Goal: Find specific page/section: Find specific page/section

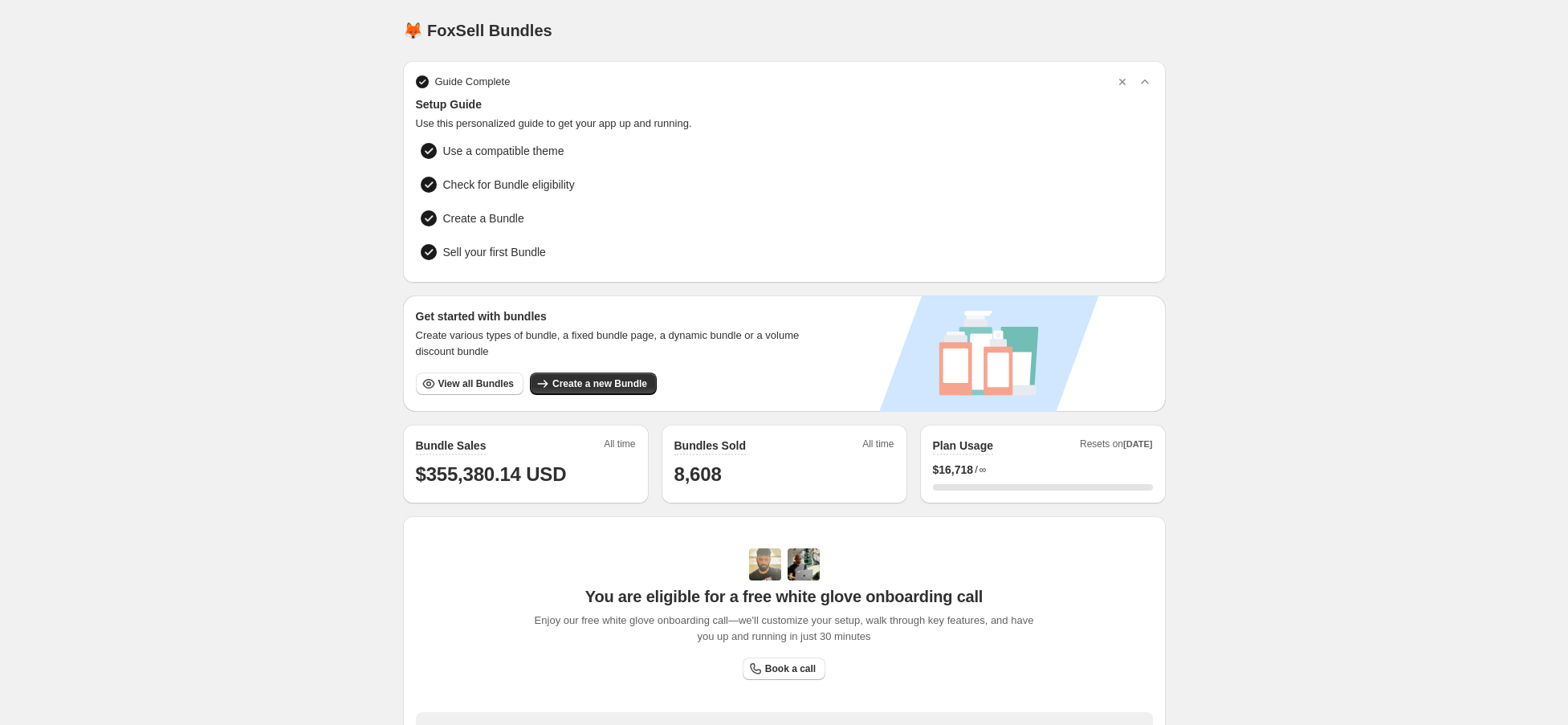
scroll to position [290, 0]
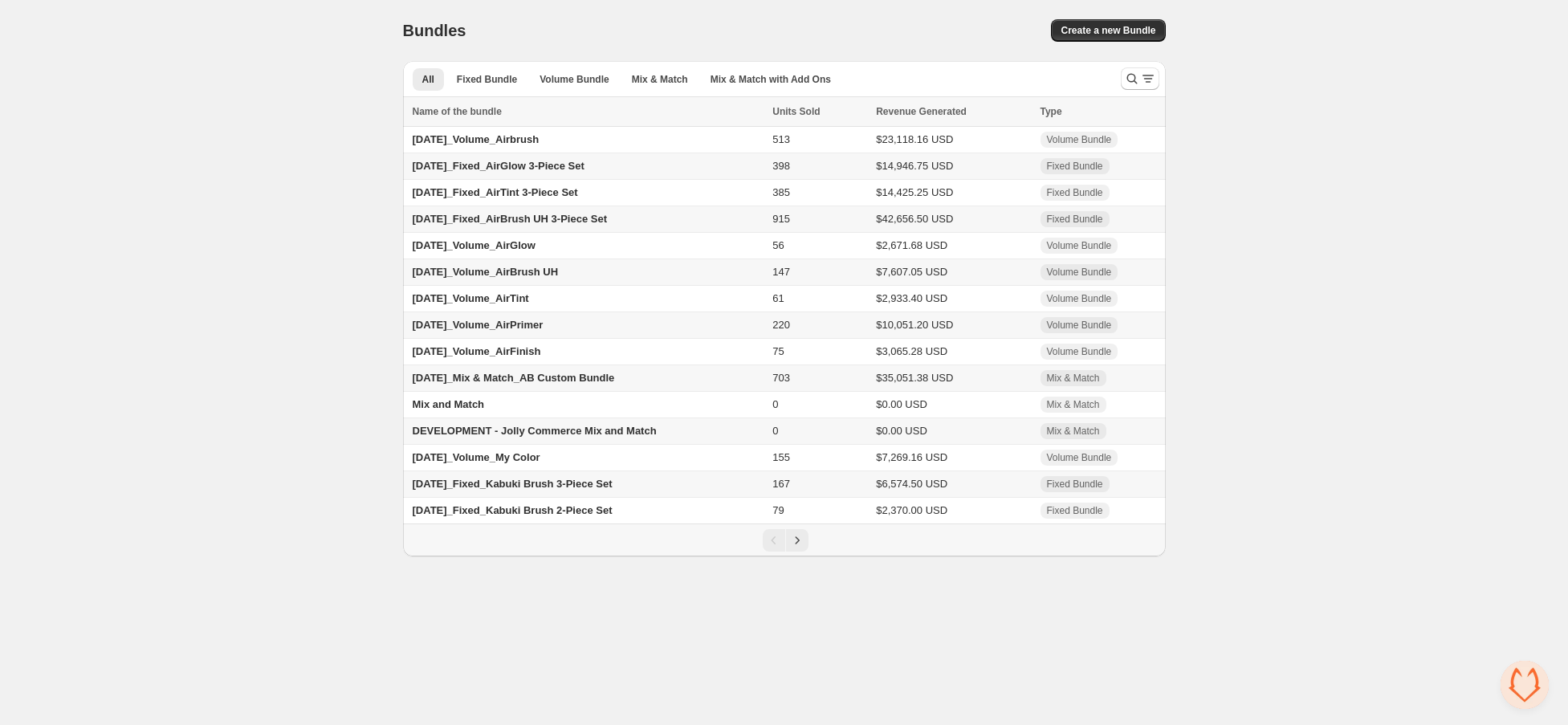
click at [533, 381] on span "24.09.03_Mix & Match_AB Custom Bundle" at bounding box center [513, 378] width 202 height 12
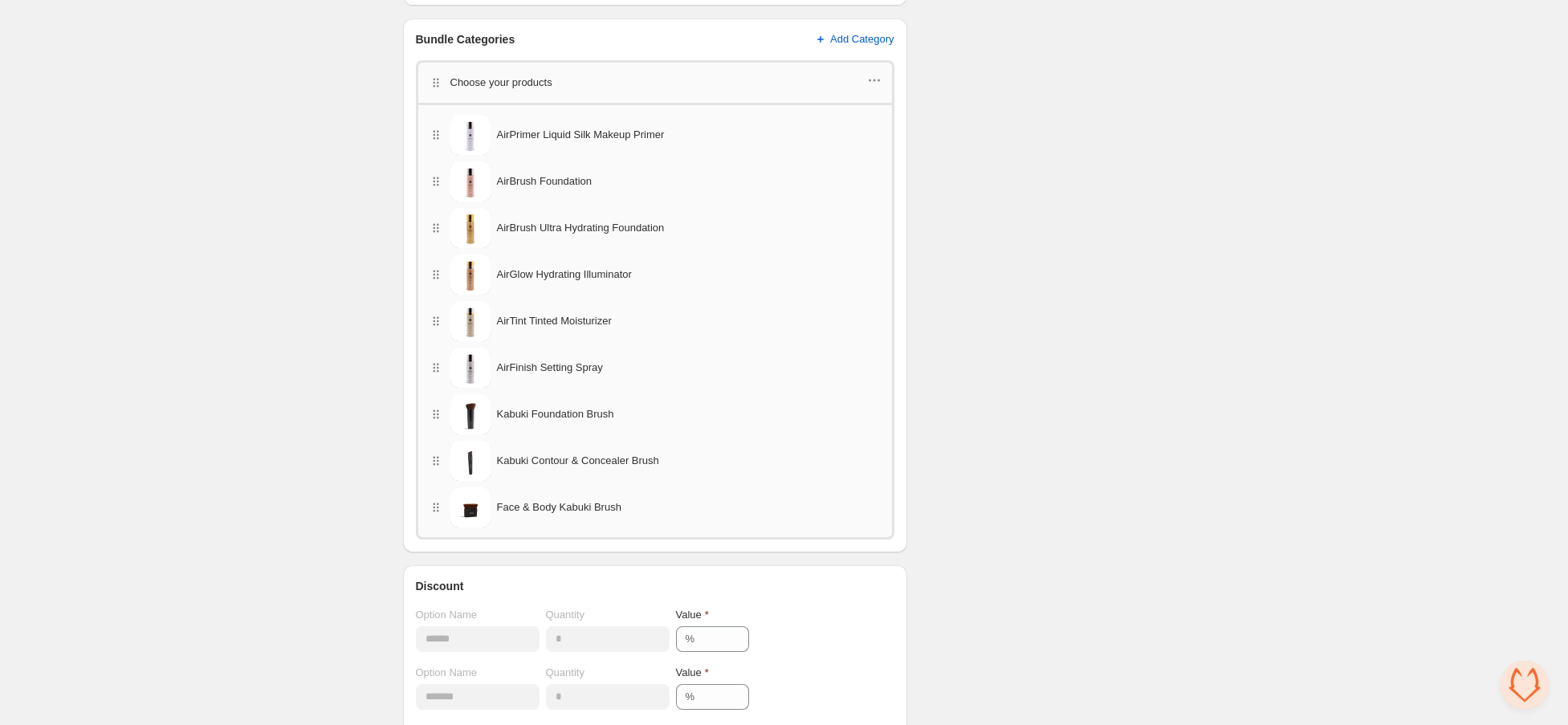
scroll to position [927, 0]
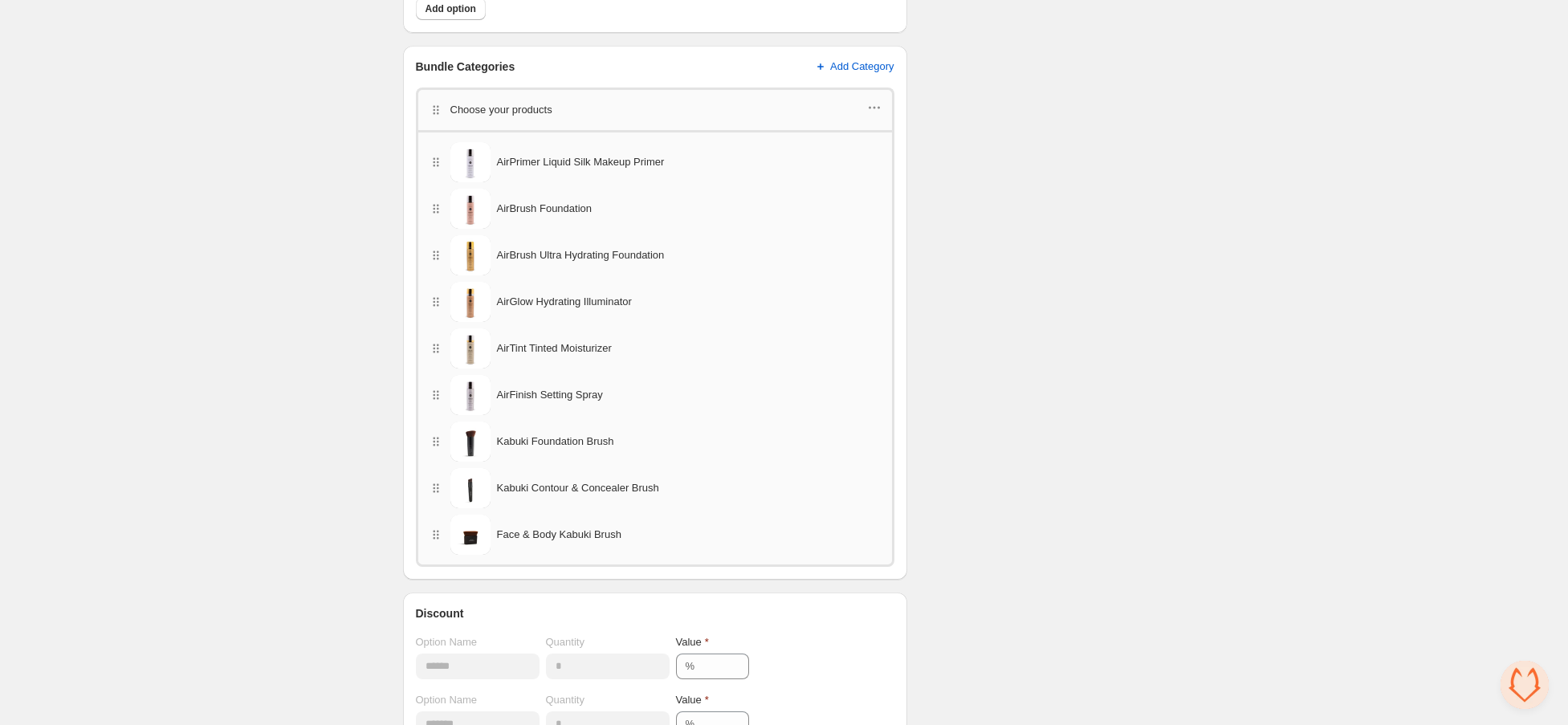
click at [375, 108] on div "**********" at bounding box center [784, 107] width 1568 height 2069
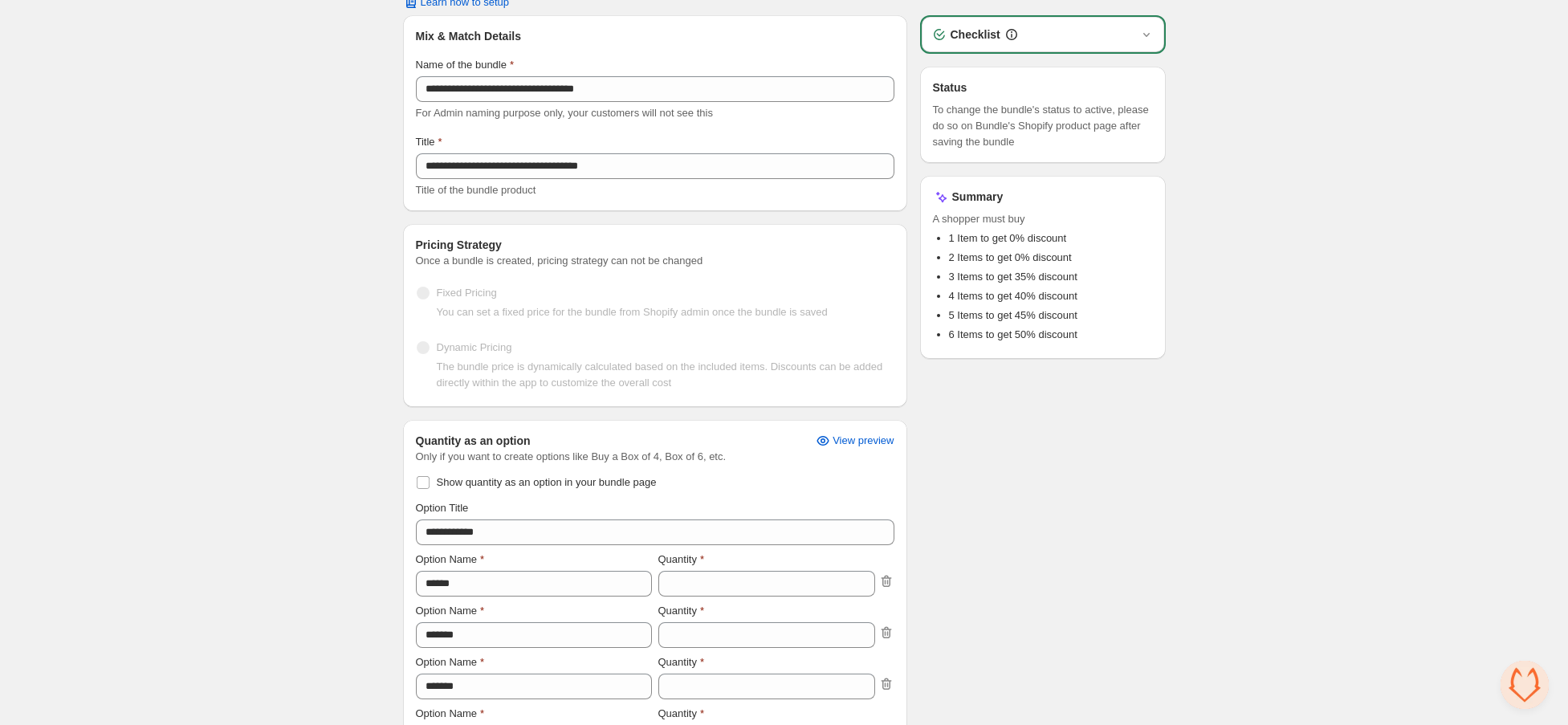
scroll to position [0, 0]
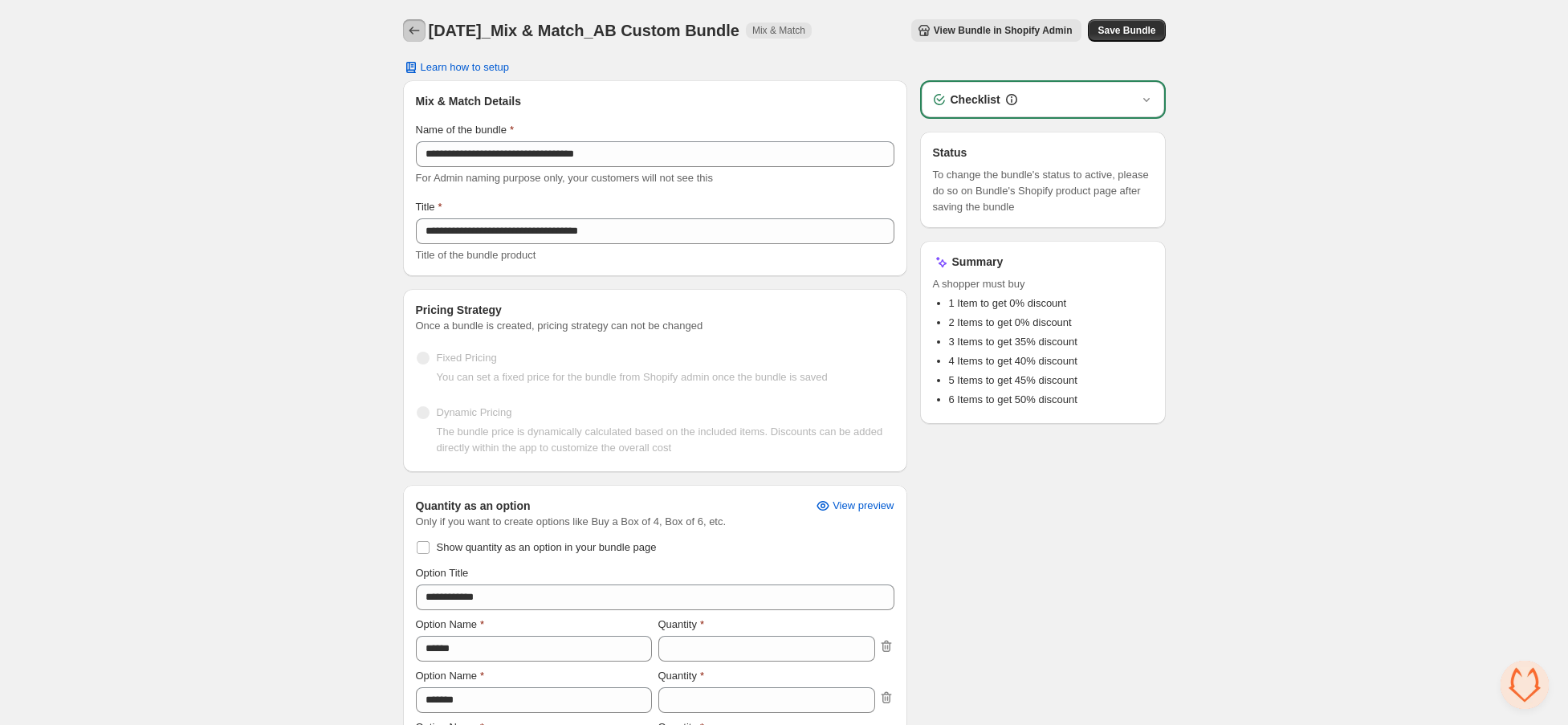
click at [411, 35] on icon "Back" at bounding box center [414, 30] width 16 height 16
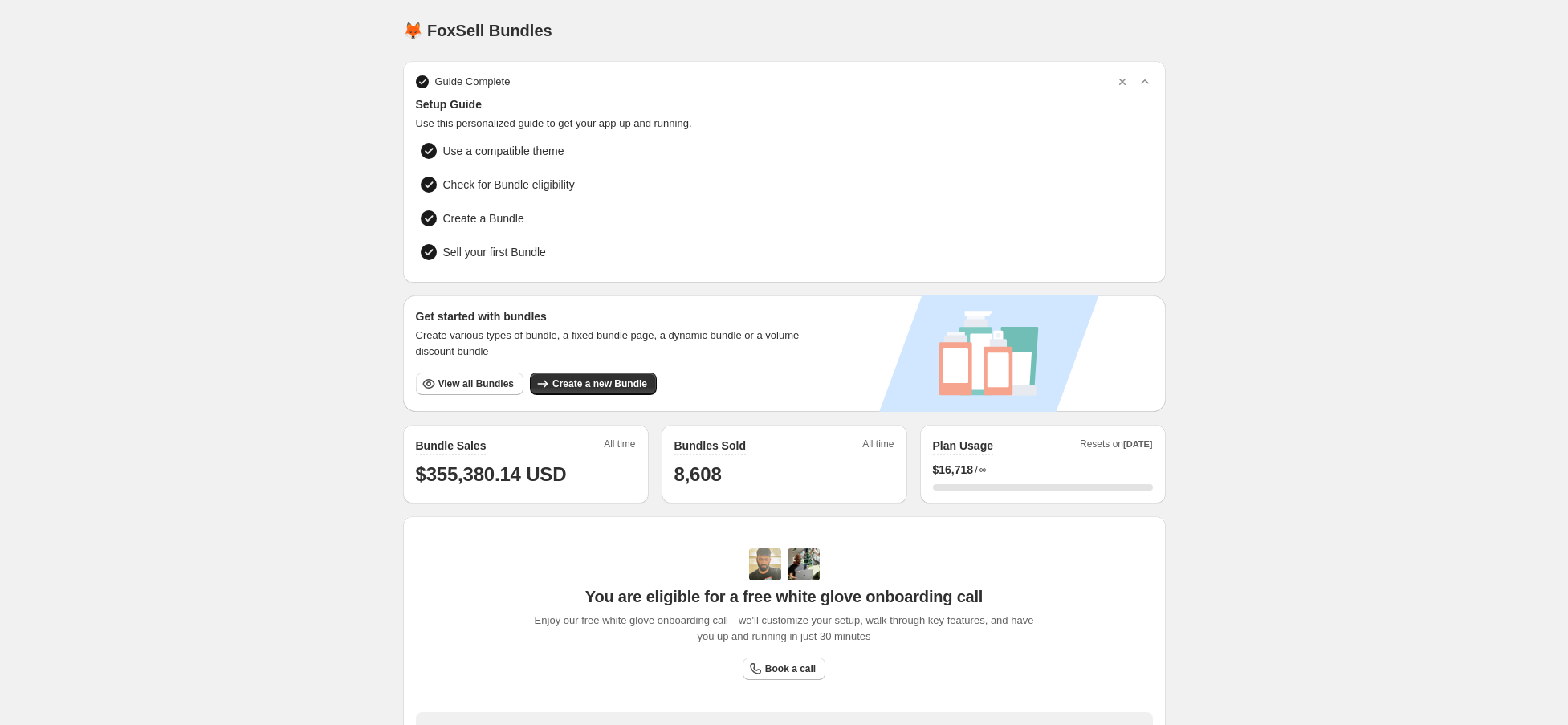
scroll to position [290, 0]
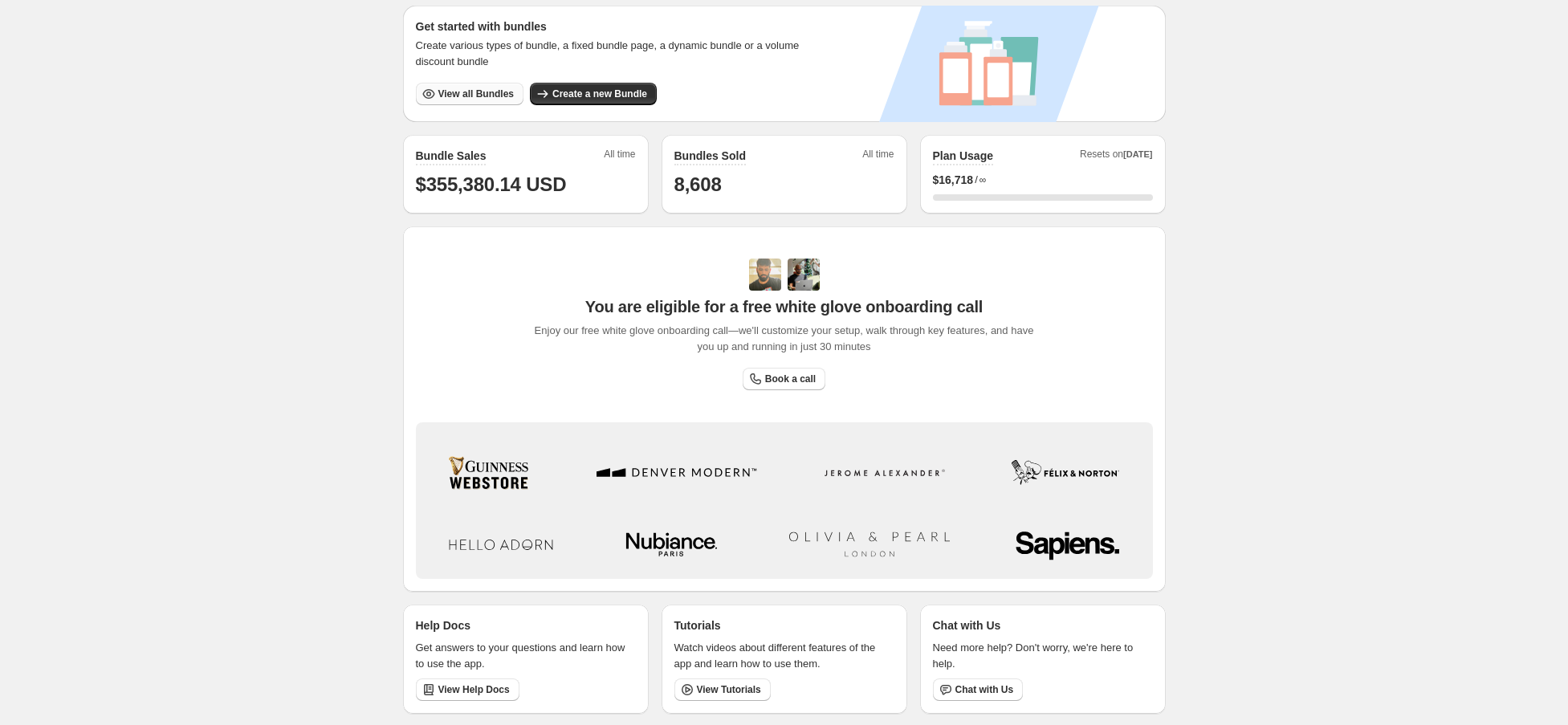
click at [465, 93] on span "View all Bundles" at bounding box center [476, 94] width 76 height 13
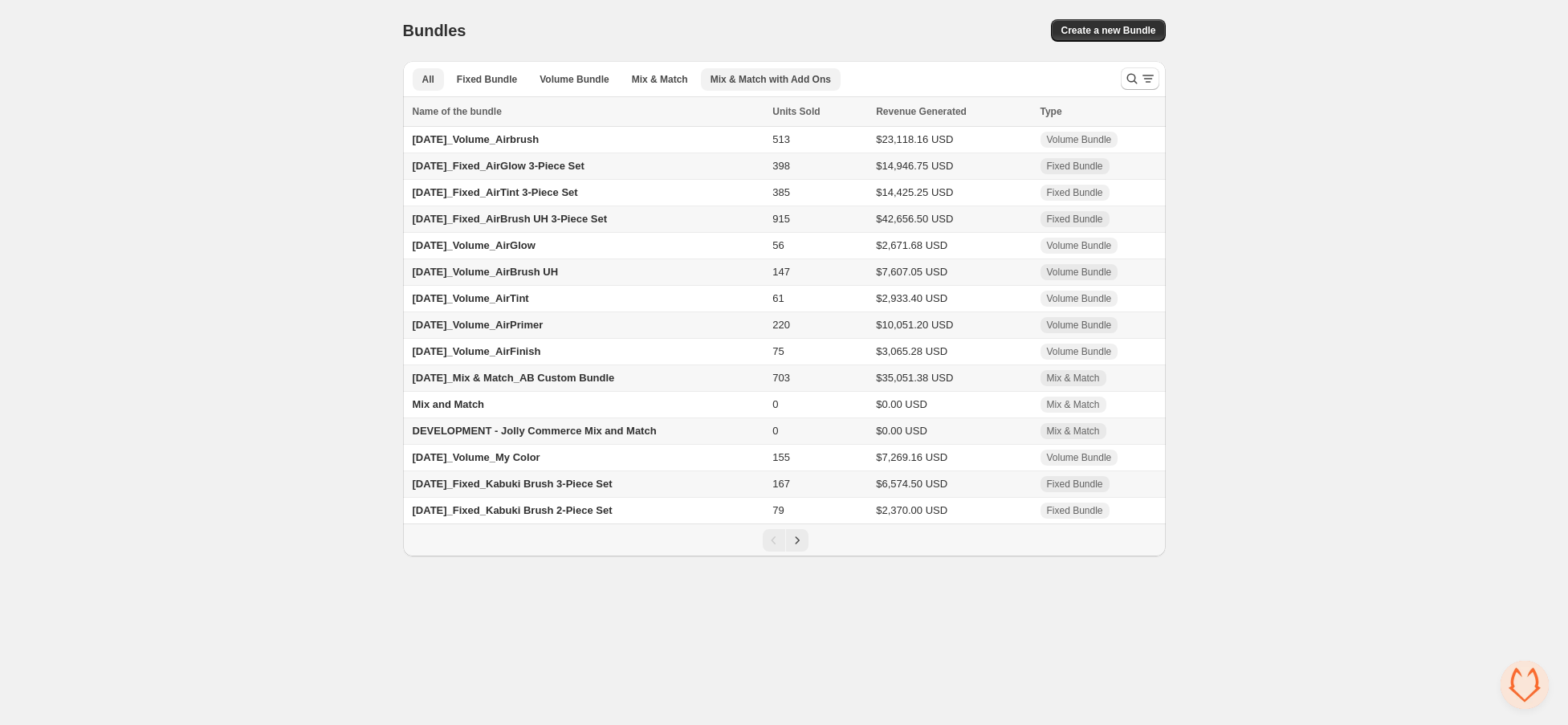
click at [753, 79] on span "Mix & Match with Add Ons" at bounding box center [771, 79] width 121 height 13
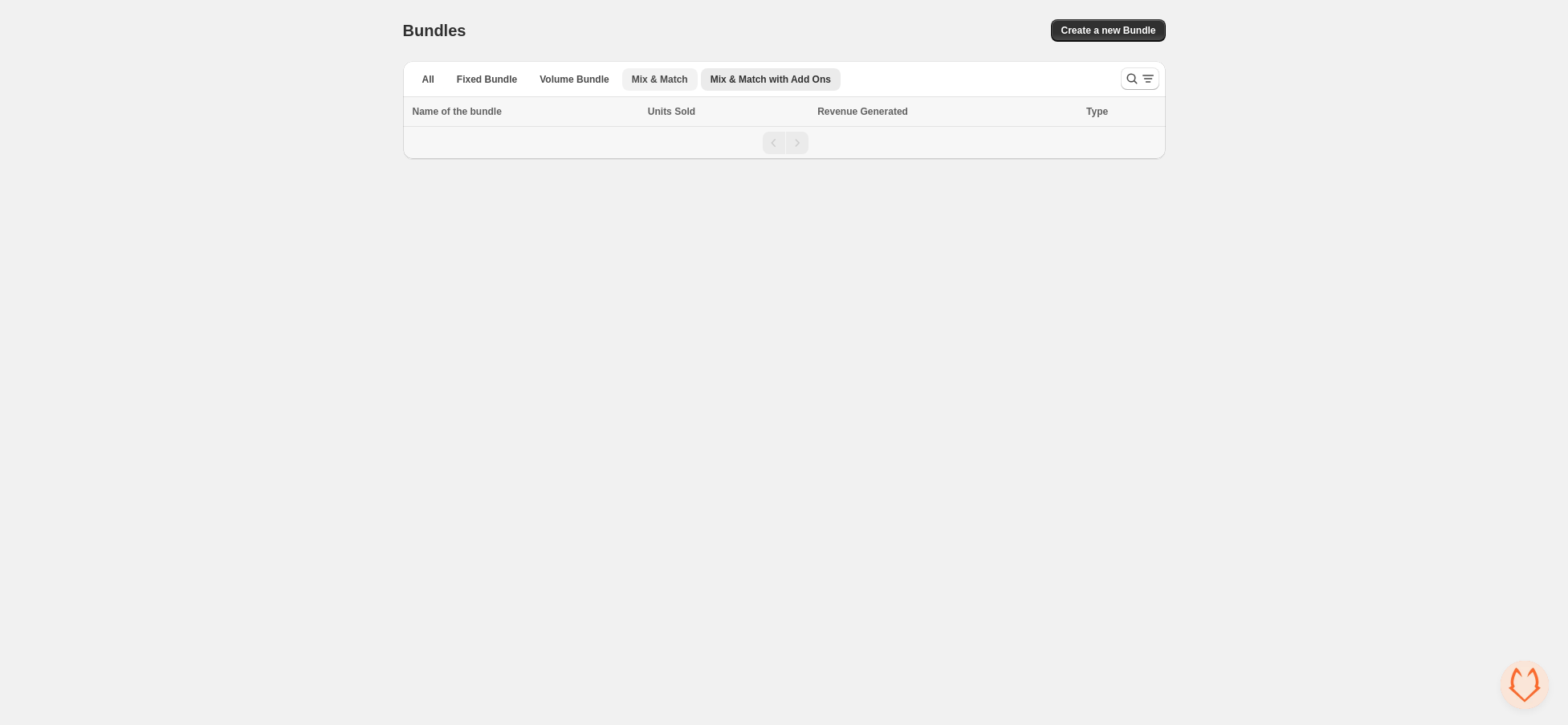
click at [639, 81] on span "Mix & Match" at bounding box center [660, 79] width 56 height 13
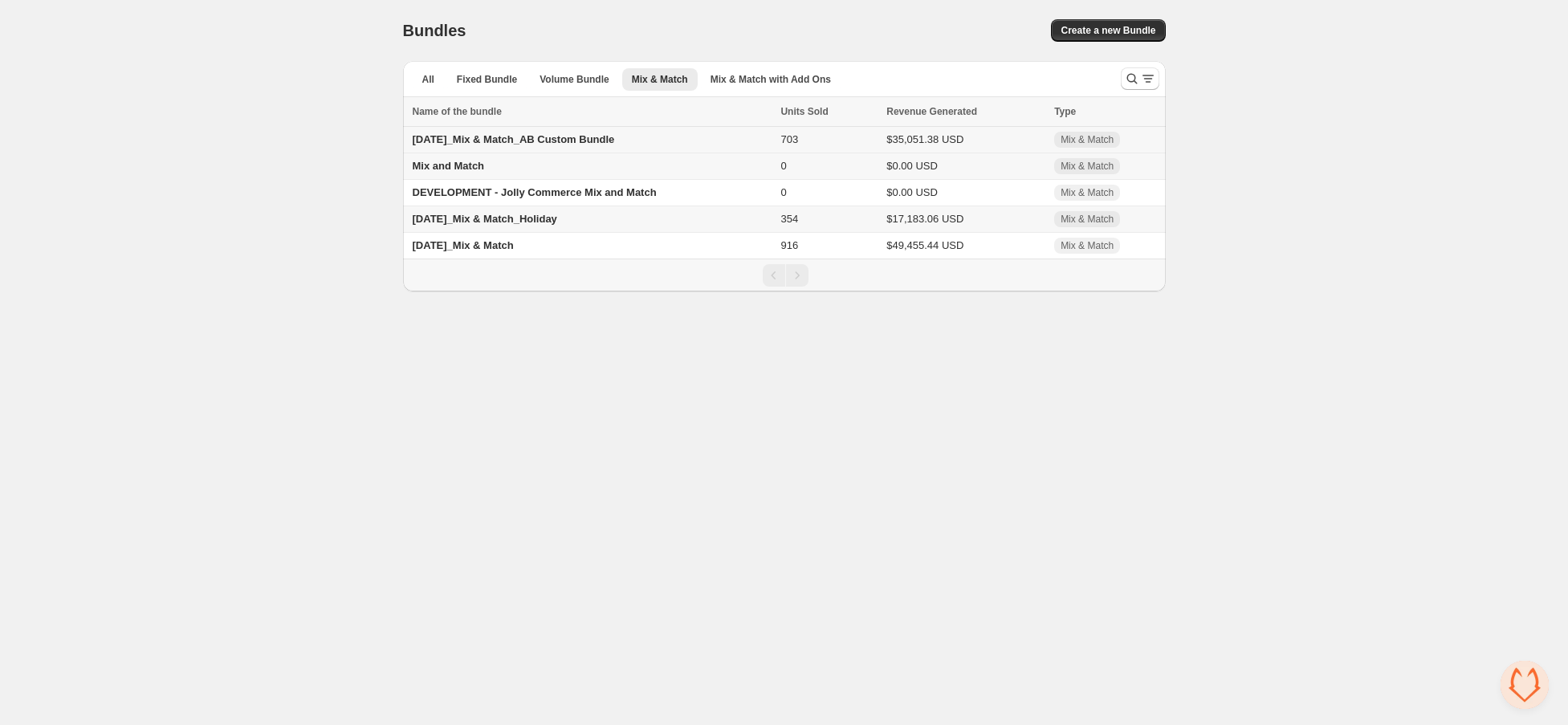
click at [456, 138] on span "24.09.03_Mix & Match_AB Custom Bundle" at bounding box center [513, 139] width 202 height 12
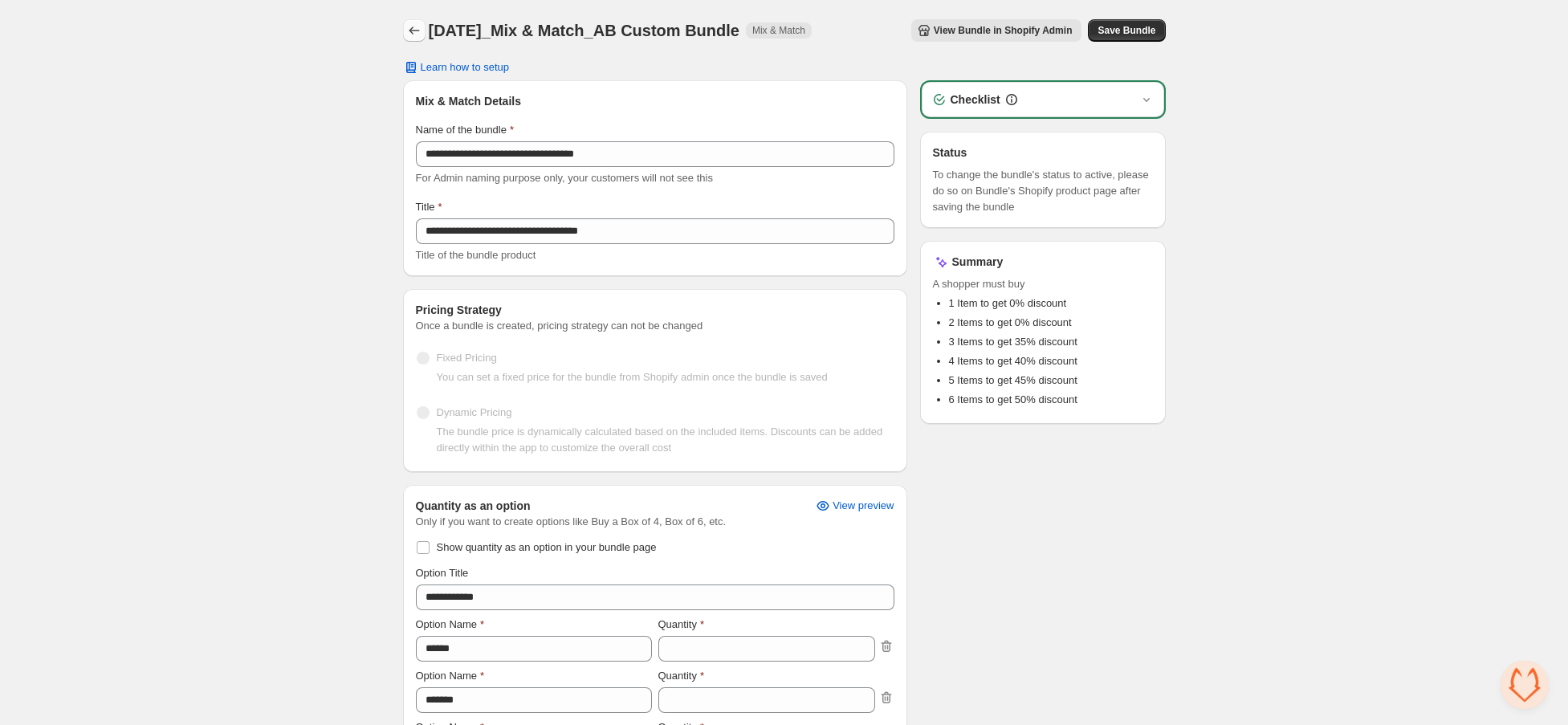
click at [411, 32] on icon "Back" at bounding box center [414, 30] width 16 height 16
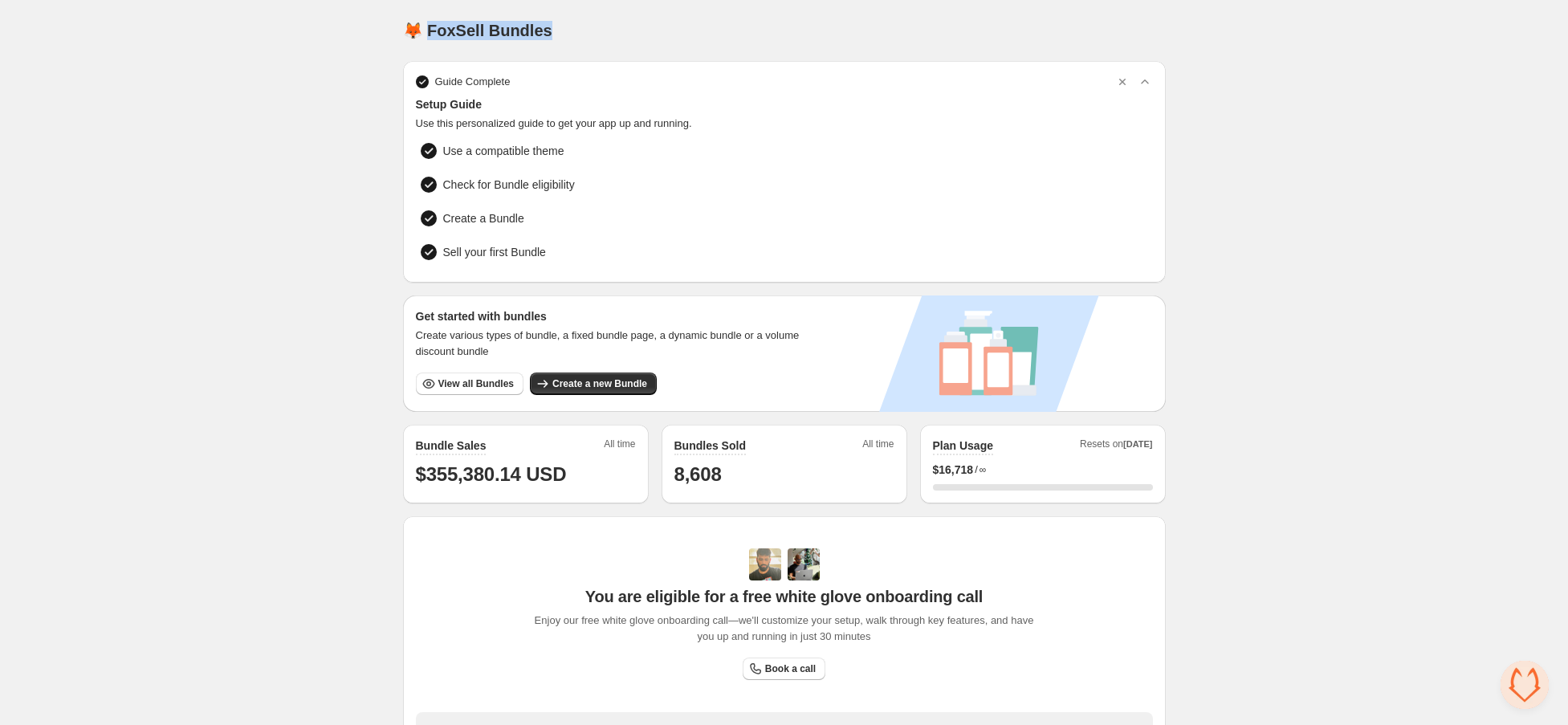
drag, startPoint x: 563, startPoint y: 33, endPoint x: 423, endPoint y: 33, distance: 140.0
click at [423, 33] on div "🦊 FoxSell Bundles" at bounding box center [784, 30] width 763 height 22
copy h1 "oxSell Bundles"
